Goal: Task Accomplishment & Management: Manage account settings

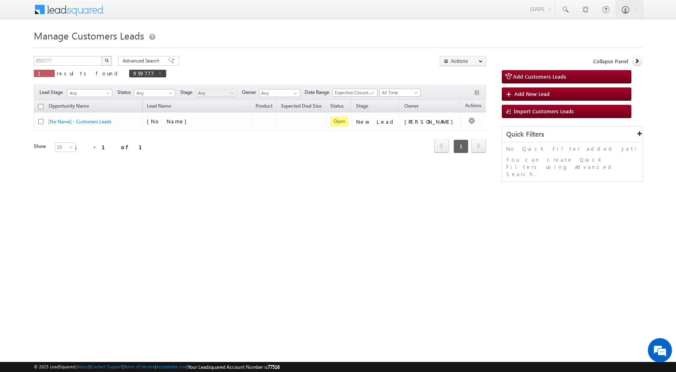
click at [170, 233] on html "Menu [PERSON_NAME] sitar a8@ks erve." at bounding box center [338, 124] width 676 height 248
click at [219, 212] on div "Manage Customers Leads Customers Leads updated successfully. 959777 X 1 results…" at bounding box center [338, 127] width 609 height 201
click at [78, 58] on input "959777" at bounding box center [68, 61] width 69 height 10
click at [55, 63] on input "959777" at bounding box center [68, 61] width 69 height 10
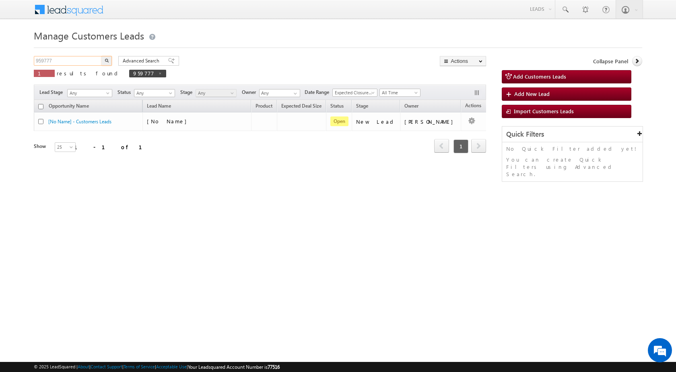
click at [55, 63] on input "959777" at bounding box center [68, 61] width 69 height 10
paste input "53"
type input "959753"
click at [101, 56] on button "button" at bounding box center [106, 61] width 10 height 10
click at [82, 62] on input "959753" at bounding box center [68, 61] width 69 height 10
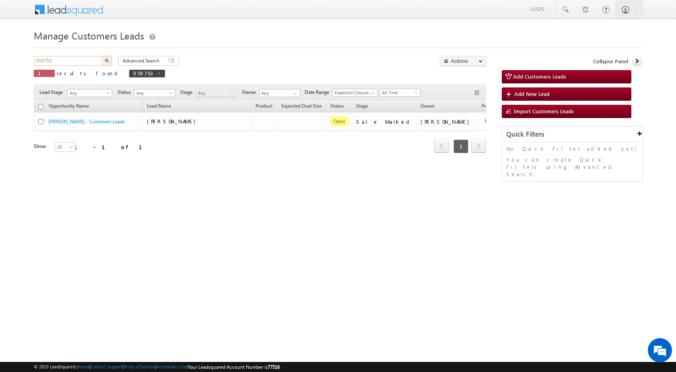
click at [82, 62] on input "959753" at bounding box center [68, 61] width 69 height 10
paste input "68"
click at [101, 56] on button "button" at bounding box center [106, 61] width 10 height 10
click at [66, 58] on input "959768" at bounding box center [68, 61] width 69 height 10
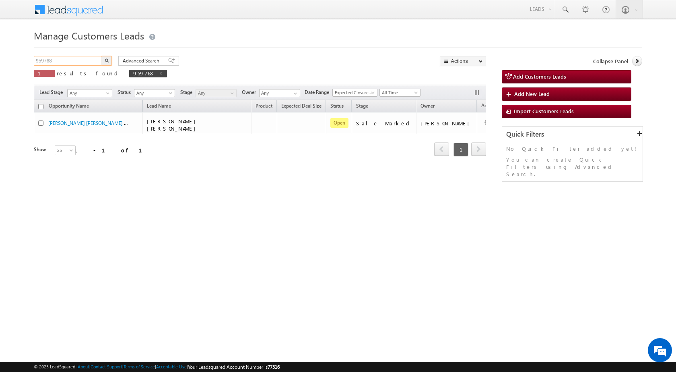
paste input "86"
type input "959786"
click at [101, 56] on button "button" at bounding box center [106, 61] width 10 height 10
click at [193, 221] on div "Manage Customers Leads Customers Leads updated successfully. 959786 X 1 results…" at bounding box center [338, 127] width 609 height 201
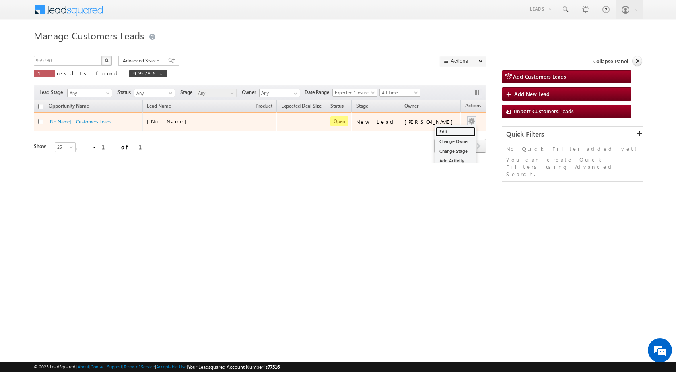
click at [446, 132] on link "Edit" at bounding box center [456, 132] width 40 height 10
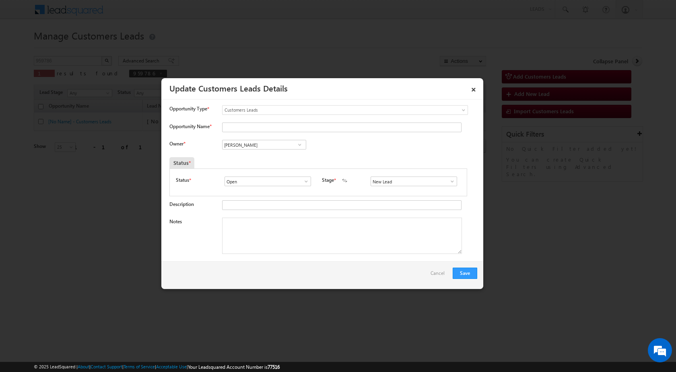
click at [456, 181] on div "Status * Open Won Lost Open Stage * New Lead Interested Pending Documents" at bounding box center [319, 182] width 298 height 28
click at [452, 181] on span at bounding box center [453, 181] width 8 height 6
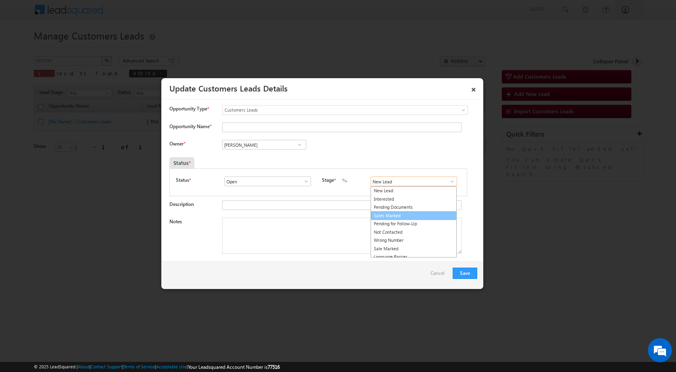
scroll to position [12, 0]
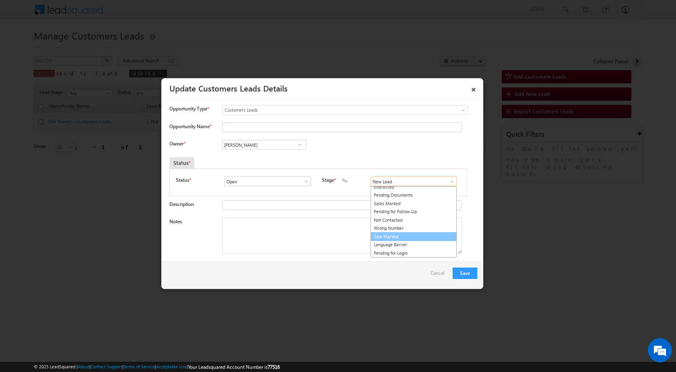
click at [390, 237] on link "Sale Marked" at bounding box center [414, 236] width 86 height 9
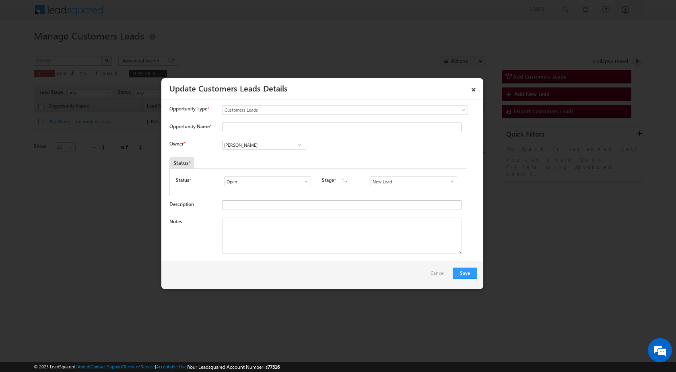
click at [299, 143] on span at bounding box center [300, 144] width 8 height 6
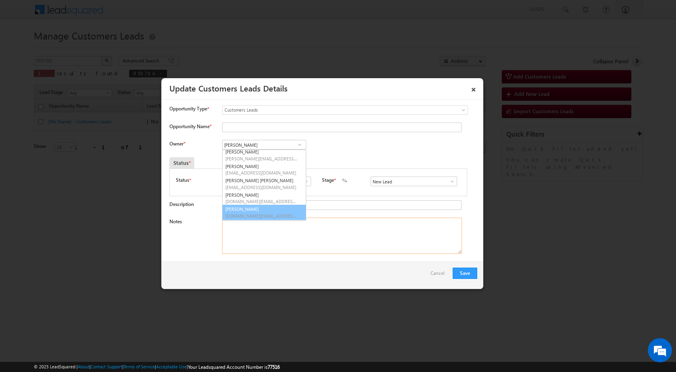
click at [303, 230] on textarea "Notes" at bounding box center [342, 235] width 240 height 36
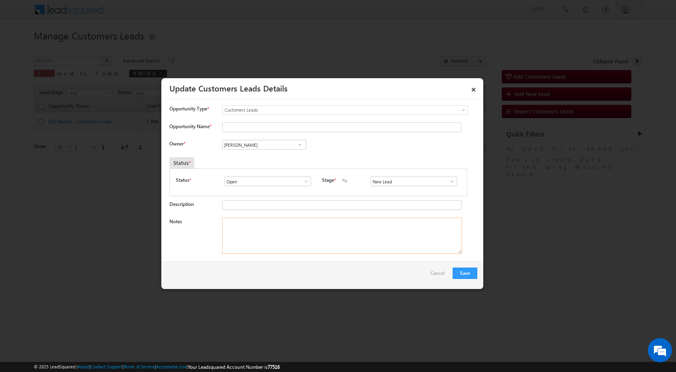
paste textarea "959786 - [PERSON_NAME] - 9783694970 - TOP-UP 1 LAC - RAJASMAND 313321"
type textarea "959786 - [PERSON_NAME] - 9783694970 - TOP-UP 1 LAC - RAJASMAND 313321"
click at [283, 143] on input "[PERSON_NAME]" at bounding box center [264, 145] width 84 height 10
paste input "Kleram Rebar"
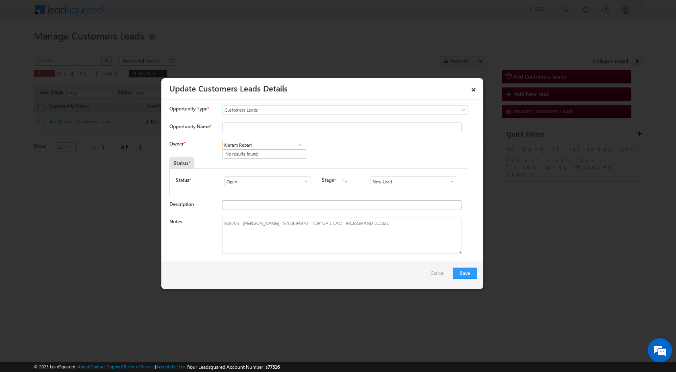
click at [274, 143] on input "Kleram Rebari" at bounding box center [264, 145] width 84 height 10
type input "Kleram Rebari"
click at [287, 142] on input "Kleram Rebari" at bounding box center [264, 145] width 84 height 10
paste input "Kleram Rebari"
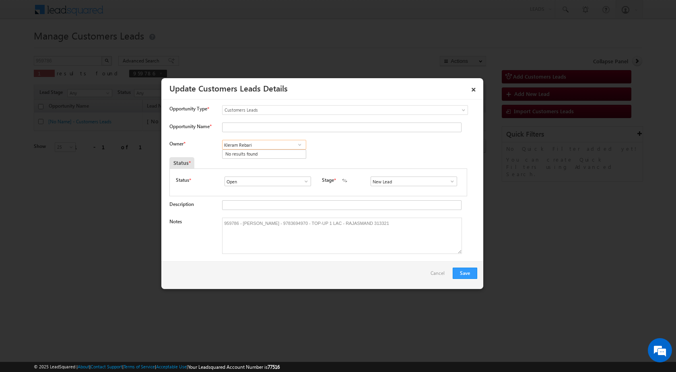
type input "Kleram Rebari"
click at [356, 145] on div "Owner * Kleram Rebari 1 result is available, use up and down arrow keys to navi…" at bounding box center [324, 146] width 308 height 13
click at [233, 145] on input "Kleram Rebari" at bounding box center [264, 145] width 84 height 10
paste input "Kleram Rebari"
click at [257, 156] on link "Kleram [PERSON_NAME] [EMAIL_ADDRESS][PERSON_NAME][DOMAIN_NAME]" at bounding box center [264, 156] width 84 height 15
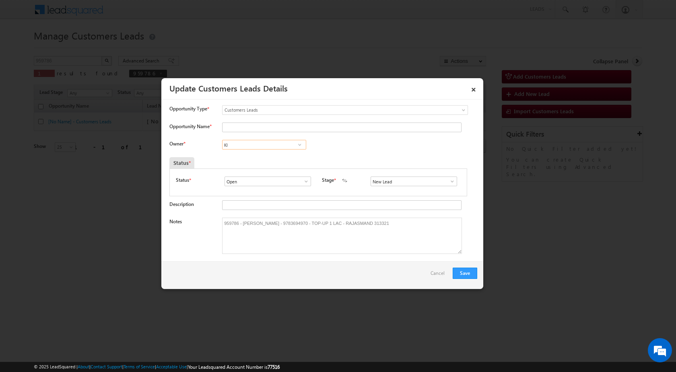
type input "Kleram [PERSON_NAME]"
click at [367, 147] on div "Owner * Kleram [PERSON_NAME] Kleram [PERSON_NAME] Kleram [PERSON_NAME] Kleram […" at bounding box center [324, 146] width 308 height 13
click at [465, 269] on button "Save" at bounding box center [465, 272] width 25 height 11
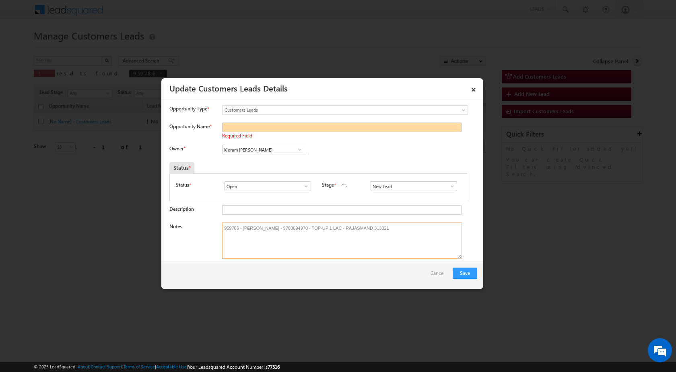
click at [254, 228] on textarea "959786 - [PERSON_NAME] - 9783694970 - TOP-UP 1 LAC - RAJASMAND 313321" at bounding box center [342, 240] width 240 height 36
click at [257, 238] on textarea "959786 - [PERSON_NAME] - 9783694970 - TOP-UP 1 LAC - RAJASMAND 313321" at bounding box center [342, 240] width 240 height 36
drag, startPoint x: 263, startPoint y: 228, endPoint x: 243, endPoint y: 222, distance: 20.0
click at [243, 222] on textarea "959786 - [PERSON_NAME] - 9783694970 - TOP-UP 1 LAC - RAJASMAND 313321" at bounding box center [342, 240] width 240 height 36
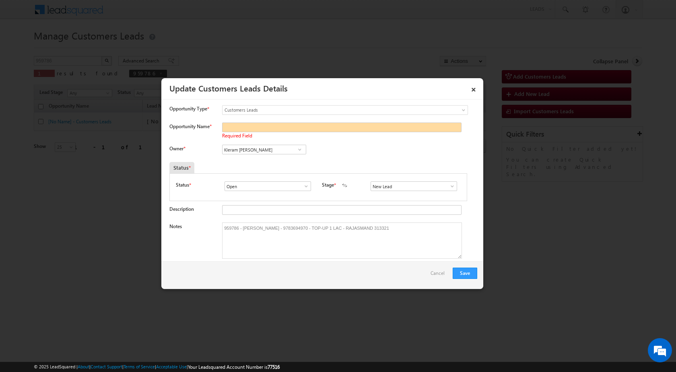
click at [260, 120] on div "Opportunity Type * Select any Activity Bank Mitra Leads Builders Leads Customer…" at bounding box center [324, 113] width 308 height 17
click at [260, 122] on input "Opportunity Name *" at bounding box center [342, 127] width 240 height 10
paste input "[PERSON_NAME]"
type input "[PERSON_NAME]"
click at [382, 149] on div "Owner * Kleram [PERSON_NAME] Kleram [PERSON_NAME] Kleram [PERSON_NAME] Kleram […" at bounding box center [324, 151] width 308 height 13
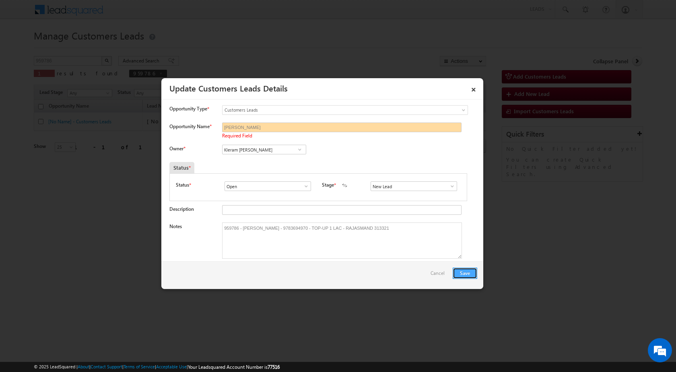
click at [457, 275] on button "Save" at bounding box center [465, 272] width 25 height 11
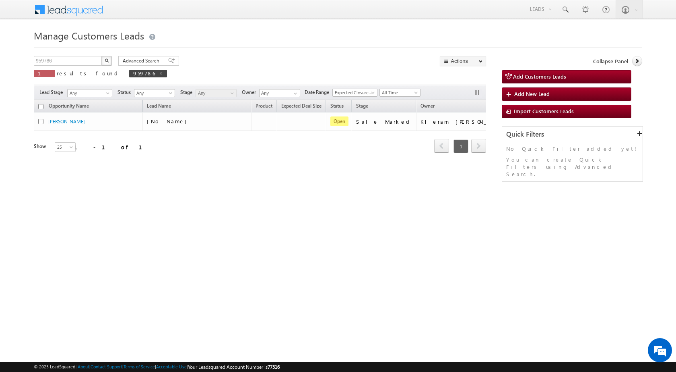
click at [157, 239] on html "Menu [PERSON_NAME] sitar a8@ks erve." at bounding box center [338, 124] width 676 height 248
